Goal: Task Accomplishment & Management: Use online tool/utility

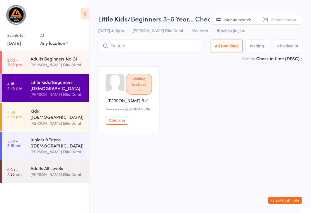
click at [67, 62] on div "Adults Beginners No Gi" at bounding box center [57, 59] width 54 height 6
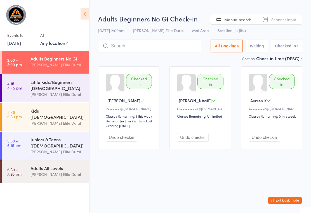
click at [69, 84] on div "Little Kids/Beginners [DEMOGRAPHIC_DATA]" at bounding box center [57, 85] width 54 height 12
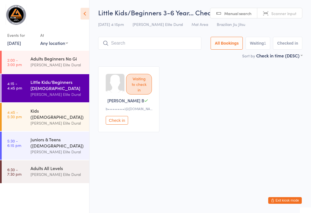
click at [147, 45] on input "search" at bounding box center [149, 43] width 103 height 13
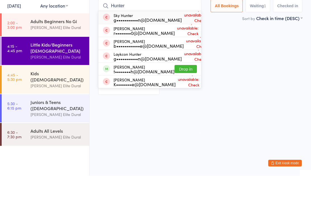
type input "Hunter"
click at [179, 103] on button "Drop in" at bounding box center [185, 107] width 22 height 8
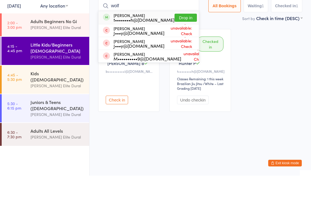
type input "wolf"
click at [181, 51] on button "Drop in" at bounding box center [185, 55] width 22 height 8
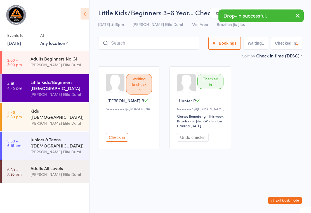
click at [139, 48] on input "search" at bounding box center [148, 43] width 101 height 13
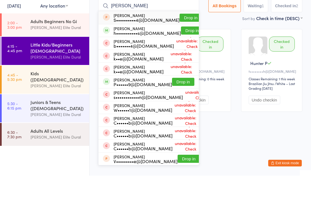
type input "[PERSON_NAME]"
click at [175, 115] on button "Drop in" at bounding box center [183, 119] width 22 height 8
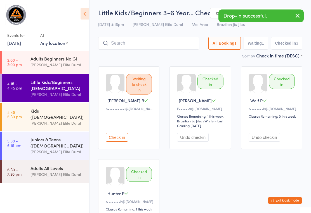
click at [160, 46] on input "search" at bounding box center [148, 43] width 101 height 13
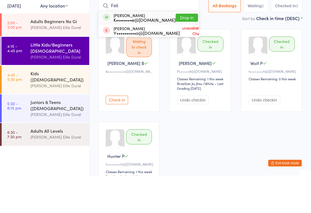
type input "Feli"
click at [175, 51] on button "Drop in" at bounding box center [186, 55] width 22 height 8
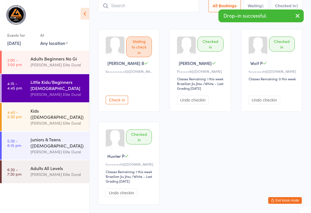
click at [175, 6] on input "search" at bounding box center [148, 5] width 101 height 13
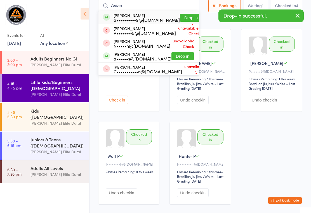
type input "Avian"
click at [180, 16] on button "Drop in" at bounding box center [191, 18] width 22 height 8
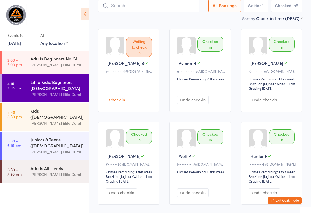
click at [162, 9] on input "search" at bounding box center [148, 5] width 101 height 13
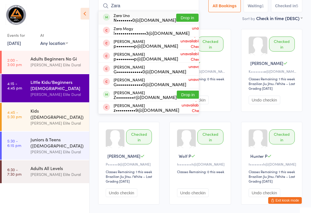
type input "Zara"
click at [177, 20] on button "Drop in" at bounding box center [187, 18] width 22 height 8
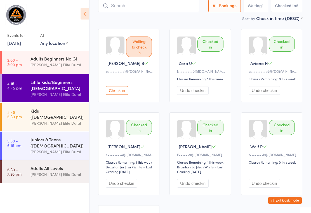
click at [142, 12] on input "search" at bounding box center [148, 5] width 101 height 13
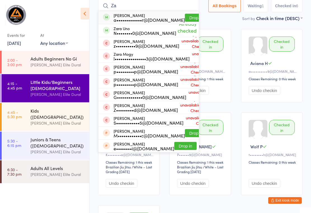
type input "Z"
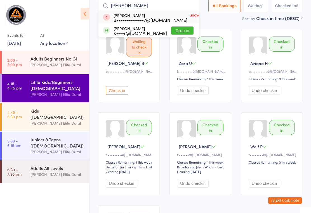
type input "[PERSON_NAME]"
click at [175, 30] on button "Drop in" at bounding box center [182, 31] width 22 height 8
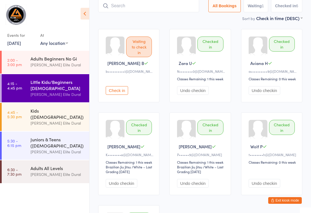
click at [160, 5] on input "search" at bounding box center [148, 5] width 101 height 13
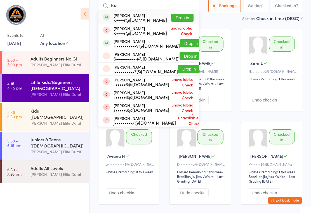
type input "Kia"
click at [181, 14] on button "Drop in" at bounding box center [182, 18] width 22 height 8
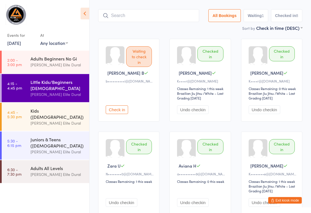
scroll to position [0, 0]
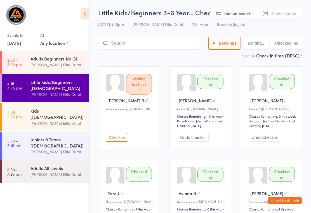
click at [165, 44] on input "search" at bounding box center [148, 43] width 101 height 13
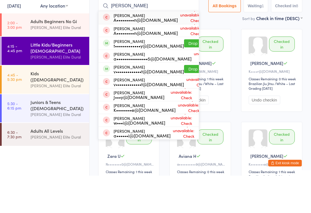
type input "[PERSON_NAME]"
click at [184, 77] on button "Drop in" at bounding box center [195, 81] width 22 height 8
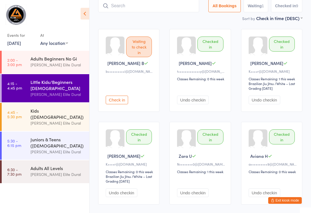
click at [121, 12] on input "search" at bounding box center [148, 5] width 101 height 13
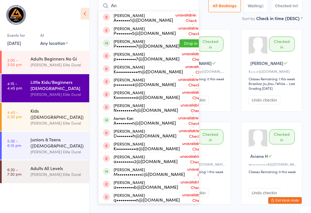
type input "An"
click at [104, 45] on span at bounding box center [106, 43] width 7 height 7
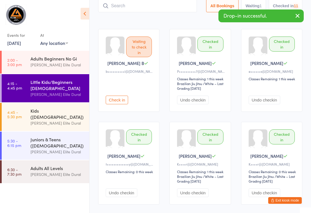
scroll to position [37, 0]
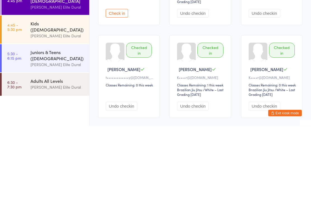
click at [51, 108] on div "Kids ([DEMOGRAPHIC_DATA])" at bounding box center [57, 114] width 54 height 12
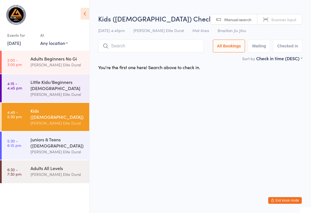
click at [136, 47] on input "search" at bounding box center [150, 46] width 105 height 13
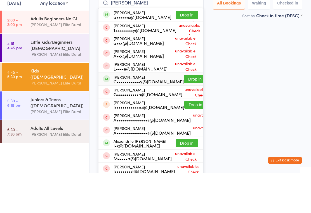
type input "[PERSON_NAME]"
click at [136, 120] on div "C••••••••••••y@[DOMAIN_NAME]" at bounding box center [148, 122] width 70 height 4
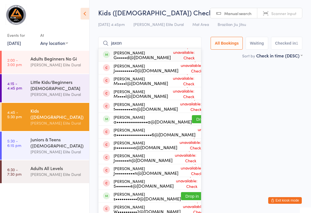
type input "jaxon"
click at [145, 56] on div "G•••••d@[DOMAIN_NAME]" at bounding box center [141, 57] width 57 height 4
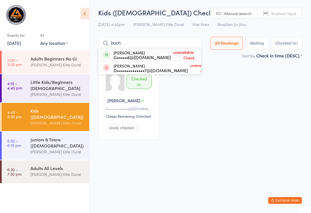
type input "buch"
click at [174, 54] on span "Drop-in unavailable: Check membership" at bounding box center [183, 54] width 25 height 25
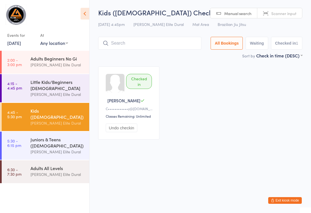
click at [210, 73] on div "Checked in [PERSON_NAME]••••••••••••y@[DOMAIN_NAME] Classes Remaining: Unlimite…" at bounding box center [200, 103] width 214 height 84
click at [61, 137] on div "Juniors & Teens ([DEMOGRAPHIC_DATA])" at bounding box center [57, 143] width 54 height 12
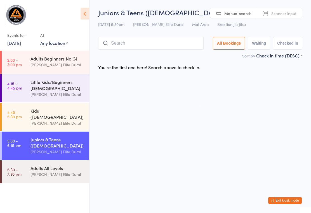
click at [167, 43] on input "search" at bounding box center [150, 43] width 105 height 13
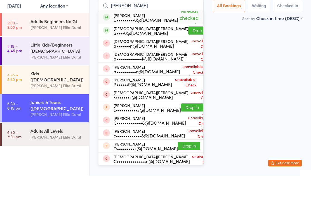
type input "[PERSON_NAME]"
click at [188, 64] on button "Drop in" at bounding box center [199, 68] width 22 height 8
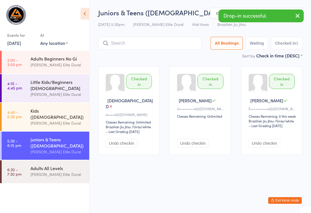
click at [125, 139] on button "Undo checkin" at bounding box center [122, 143] width 32 height 9
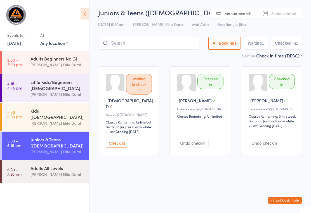
click at [153, 46] on input "search" at bounding box center [148, 43] width 101 height 13
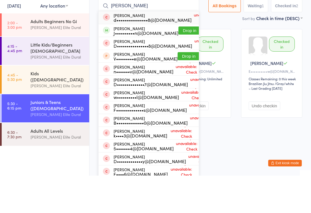
type input "[PERSON_NAME]"
click at [178, 64] on button "Drop in" at bounding box center [189, 68] width 22 height 8
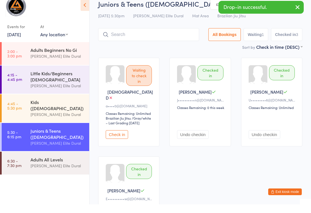
scroll to position [9, 0]
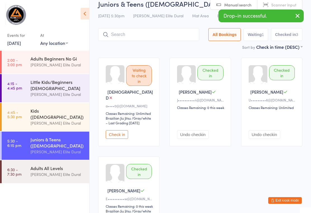
click at [158, 35] on input "search" at bounding box center [148, 34] width 101 height 13
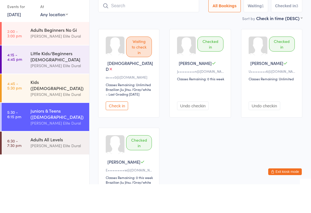
type input "O"
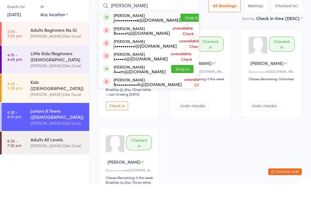
type input "[PERSON_NAME]"
click at [180, 42] on button "Drop in" at bounding box center [191, 46] width 22 height 8
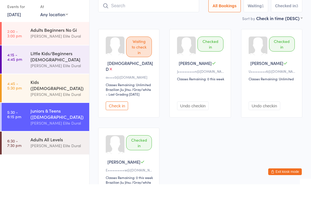
scroll to position [37, 0]
